Goal: Task Accomplishment & Management: Manage account settings

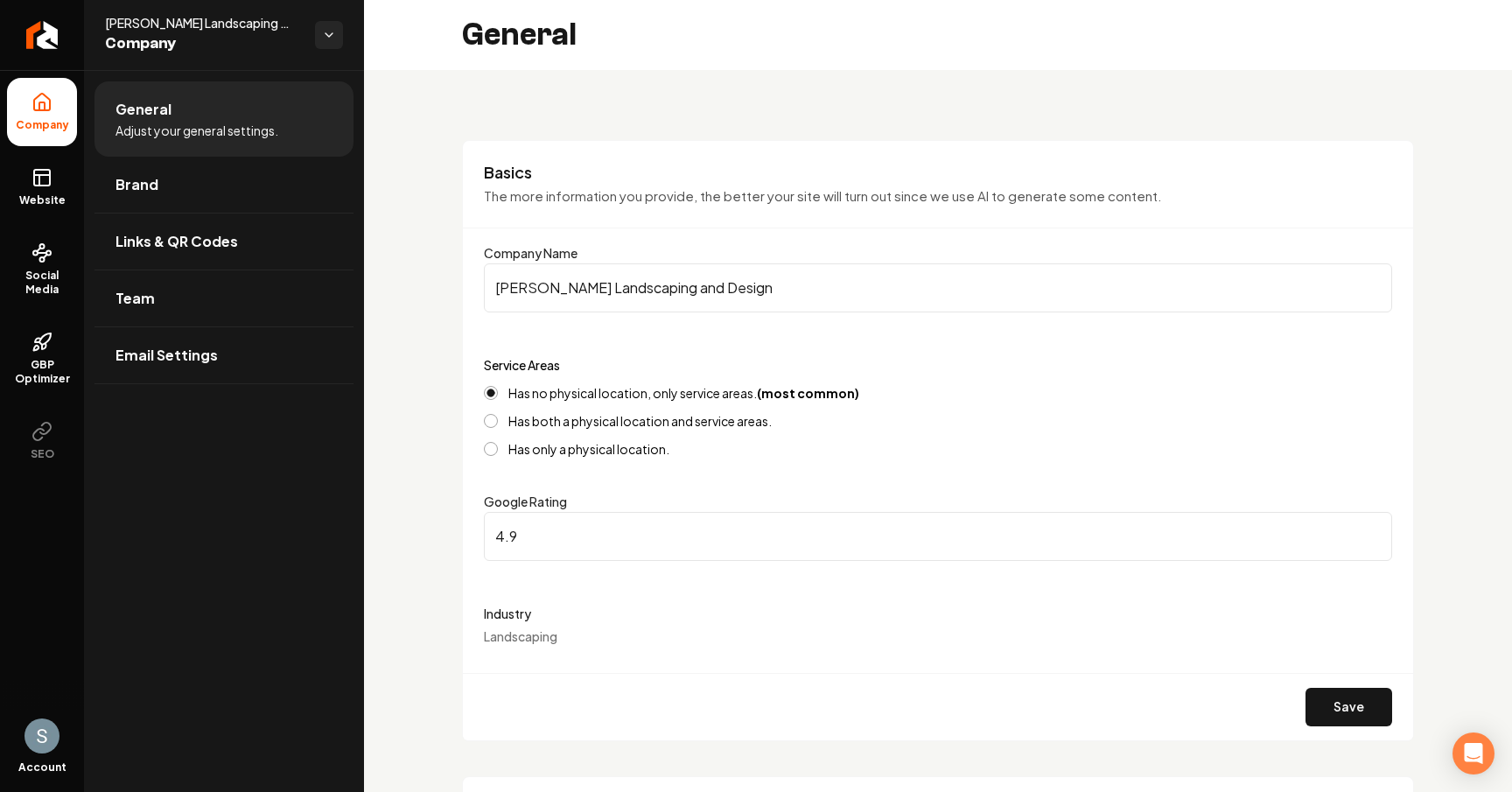
click at [164, 167] on link "Brand" at bounding box center [223, 184] width 259 height 56
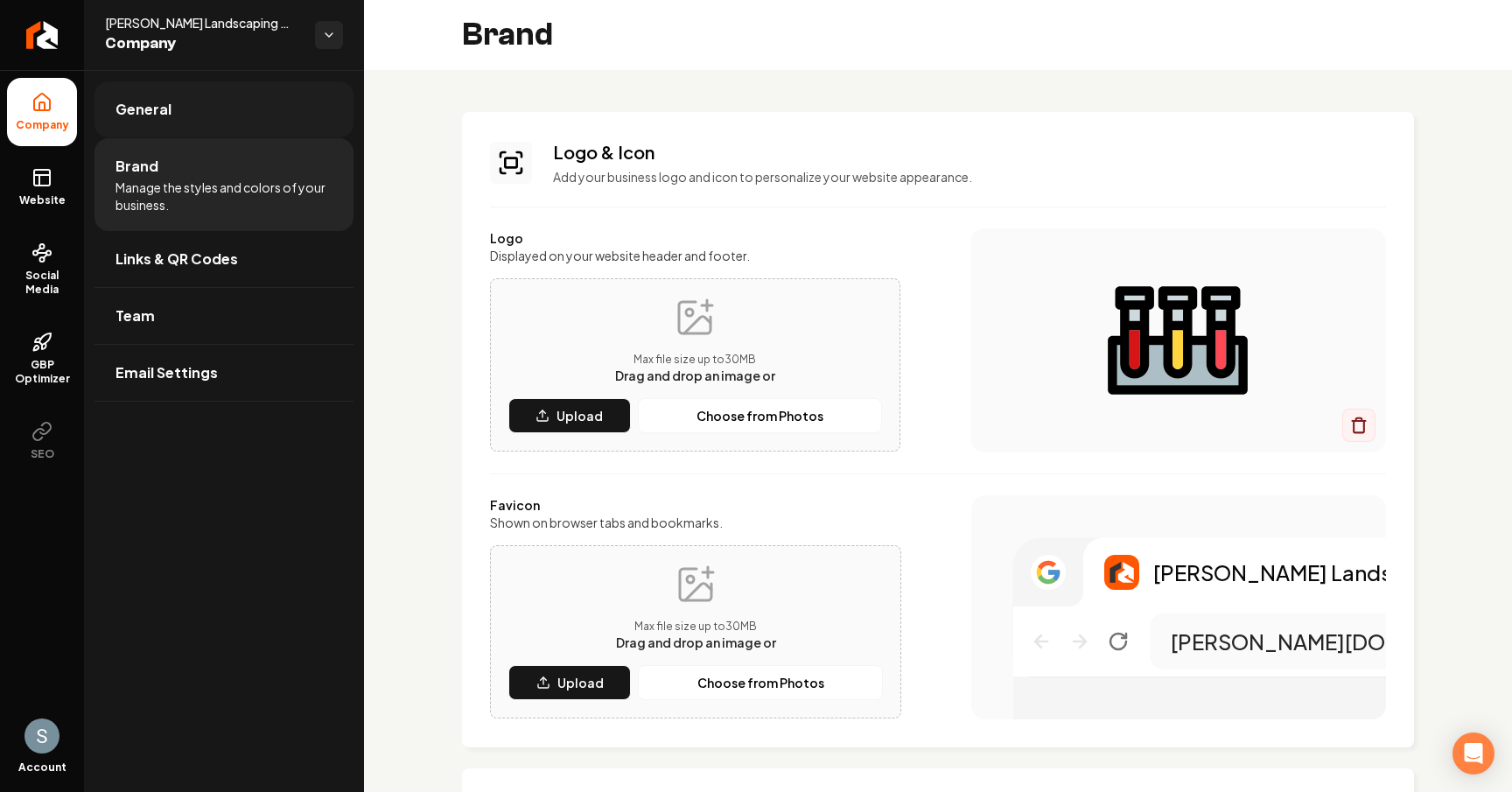
click at [205, 86] on link "General" at bounding box center [223, 110] width 259 height 56
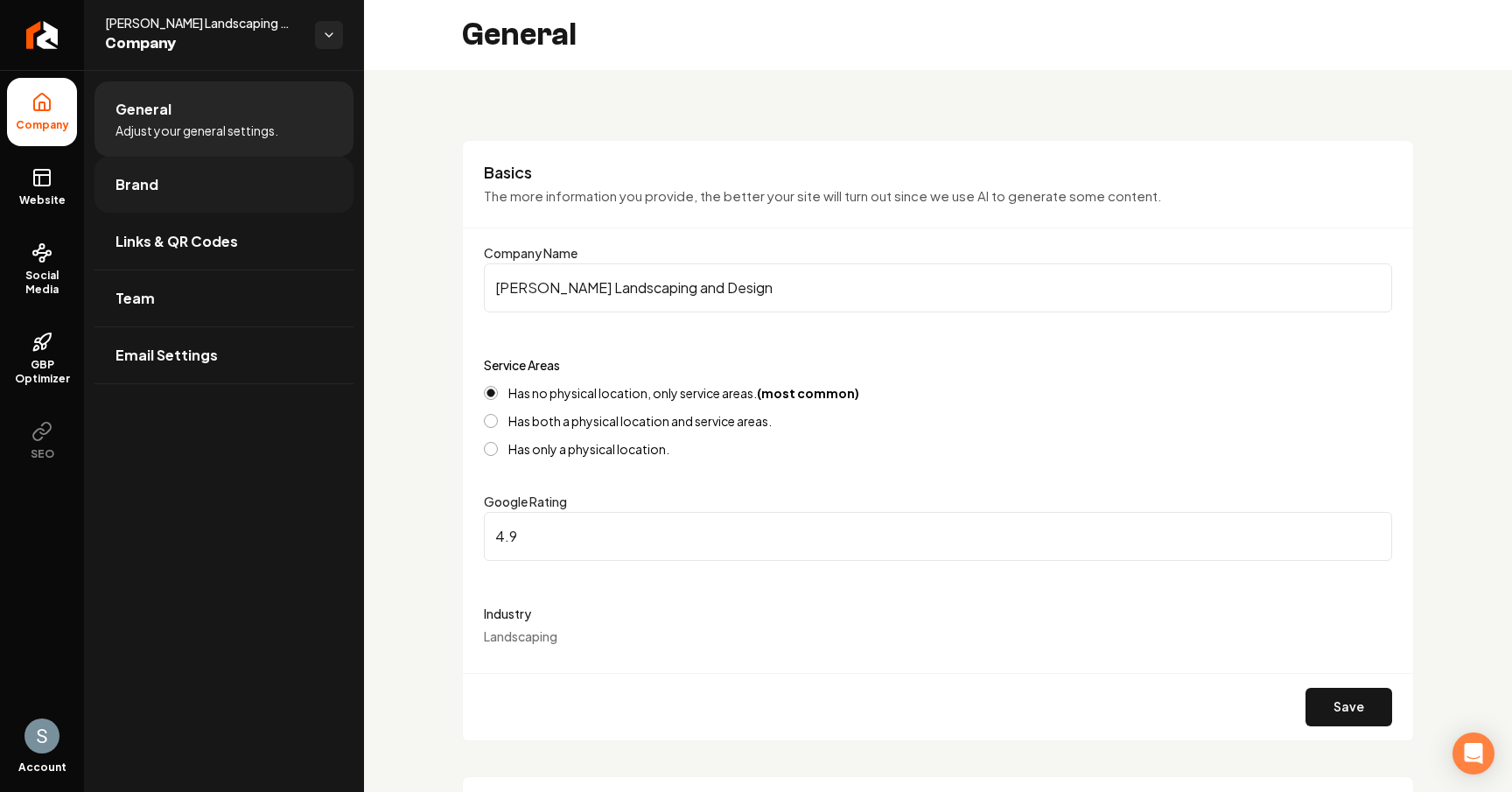
click at [183, 193] on link "Brand" at bounding box center [223, 184] width 259 height 56
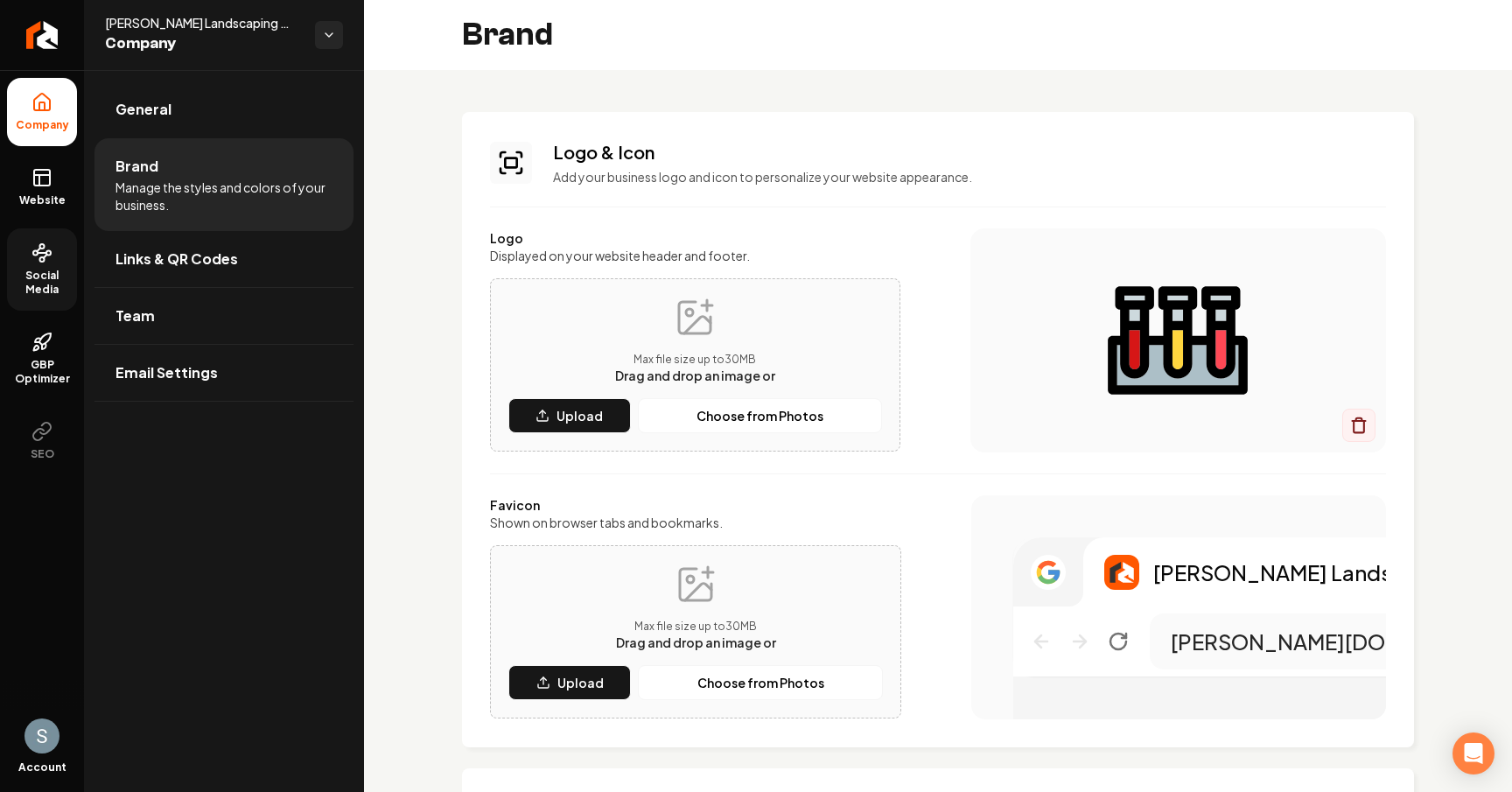
click at [52, 272] on span "Social Media" at bounding box center [42, 282] width 70 height 28
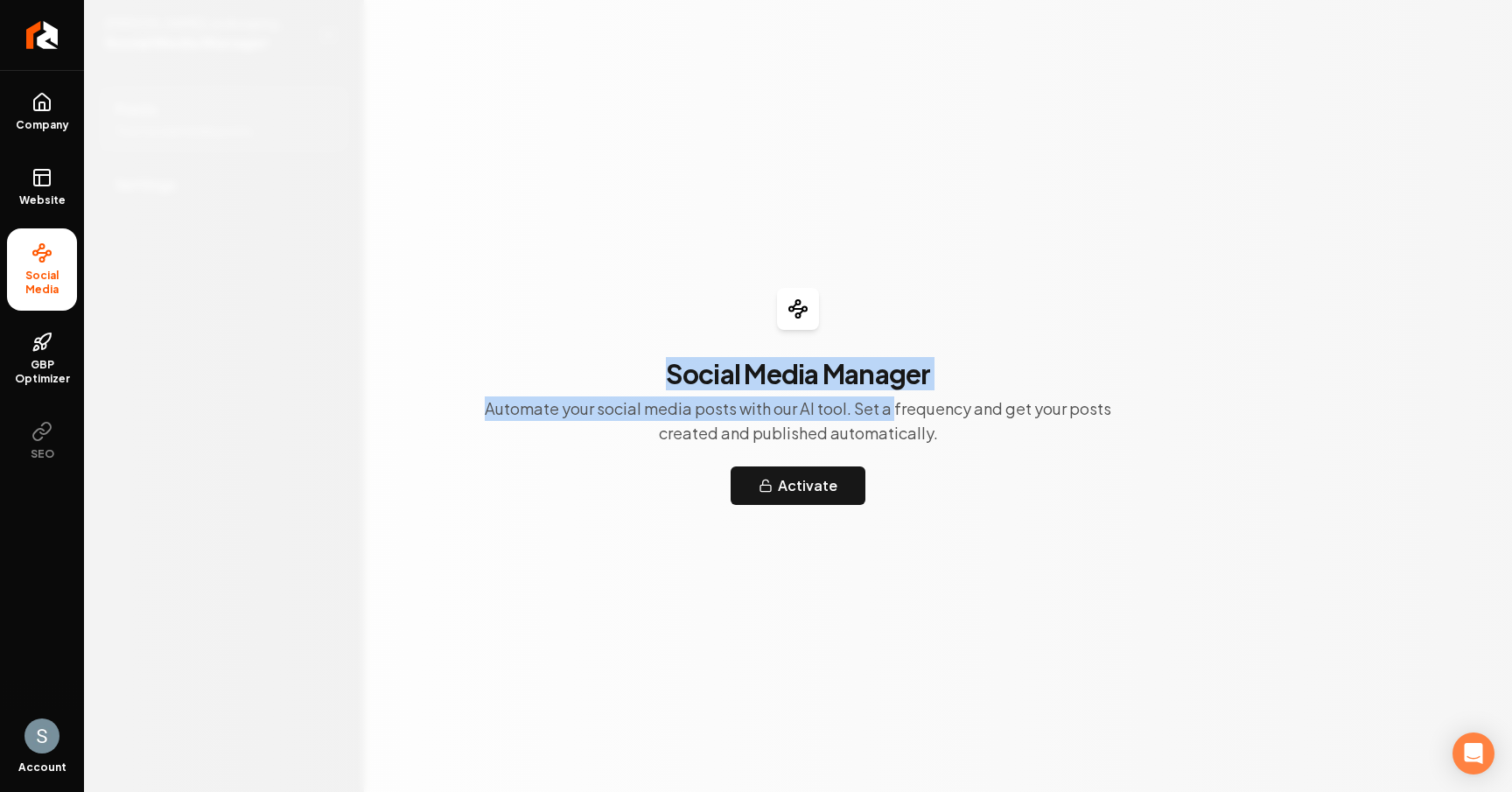
drag, startPoint x: 669, startPoint y: 371, endPoint x: 893, endPoint y: 395, distance: 225.3
click at [893, 395] on div "Social Media Manager Automate your social media posts with our AI tool. Set a f…" at bounding box center [798, 401] width 672 height 87
click at [893, 396] on p "Automate your social media posts with our AI tool. Set a frequency and get your…" at bounding box center [798, 421] width 672 height 49
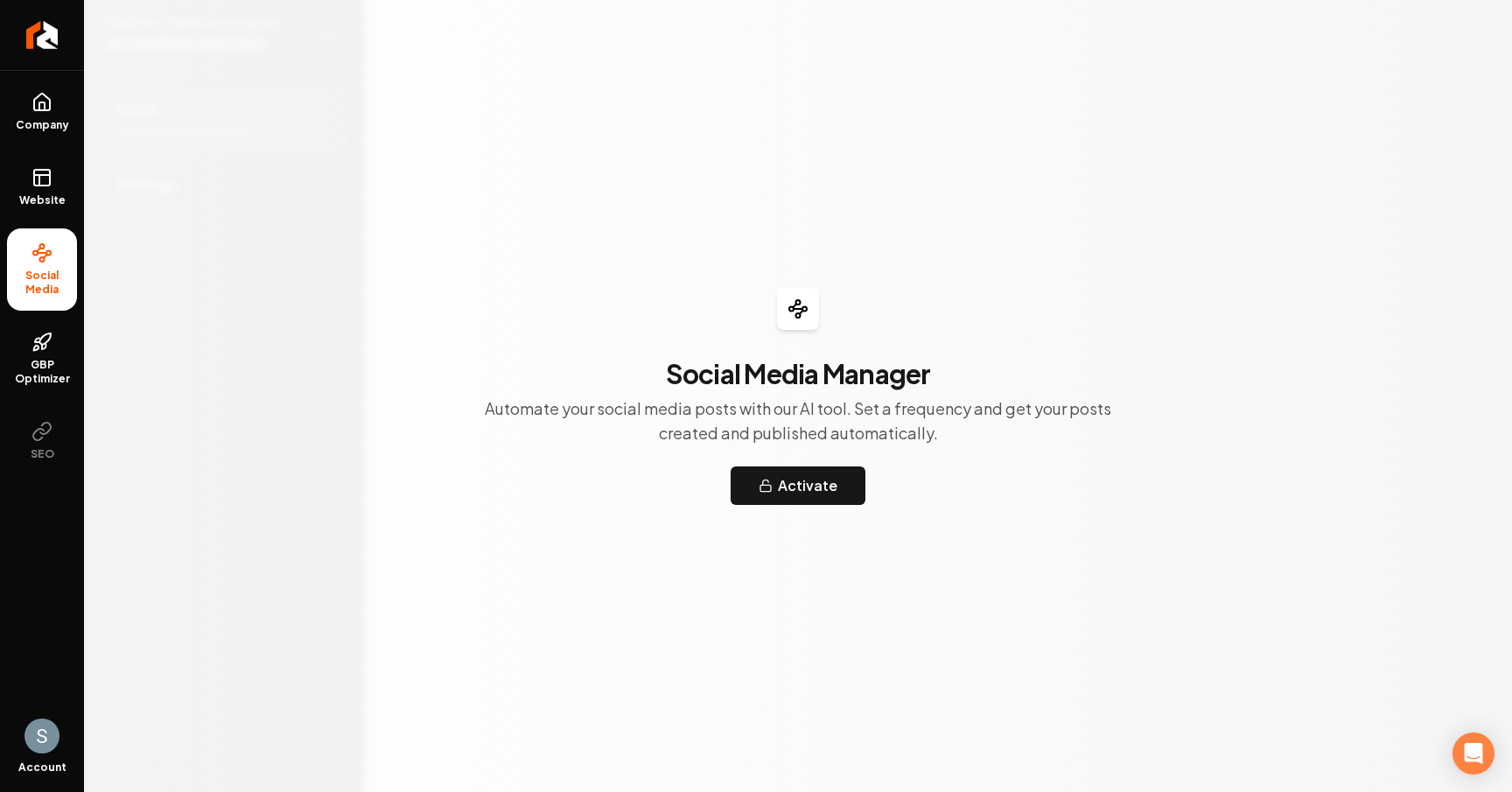
click at [48, 272] on span "Social Media" at bounding box center [42, 282] width 70 height 28
click at [401, 229] on div "Social Media Manager Automate your social media posts with our AI tool. Set a f…" at bounding box center [797, 396] width 1428 height 792
click at [523, 123] on div "Social Media Manager Automate your social media posts with our AI tool. Set a f…" at bounding box center [797, 396] width 1428 height 792
